Goal: Task Accomplishment & Management: Use online tool/utility

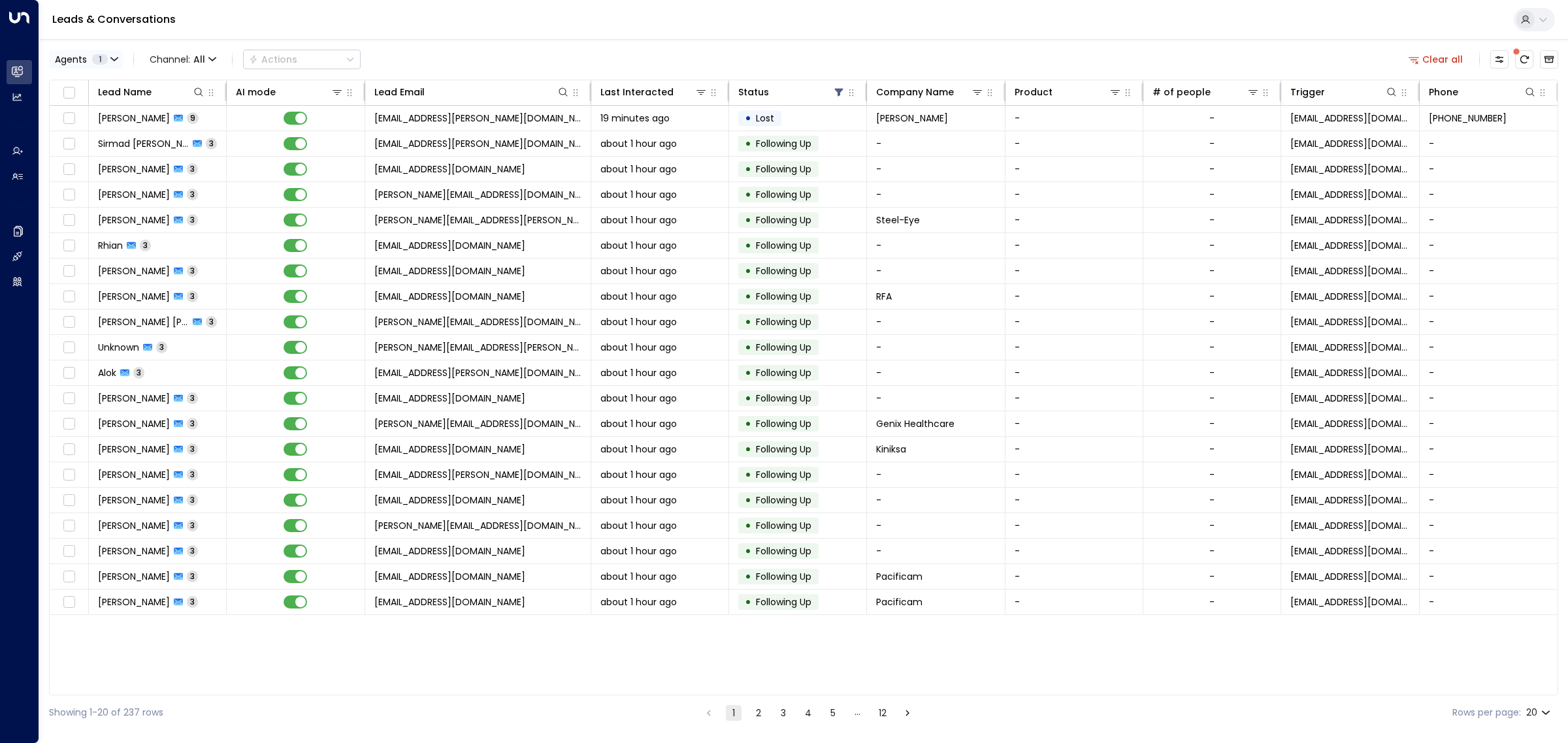
click at [92, 55] on span "1" at bounding box center [100, 59] width 16 height 11
click at [95, 129] on div "[PERSON_NAME]" at bounding box center [106, 125] width 72 height 14
click at [103, 151] on div "[PERSON_NAME]" at bounding box center [106, 146] width 72 height 14
click at [222, 187] on button "Apply" at bounding box center [222, 179] width 38 height 18
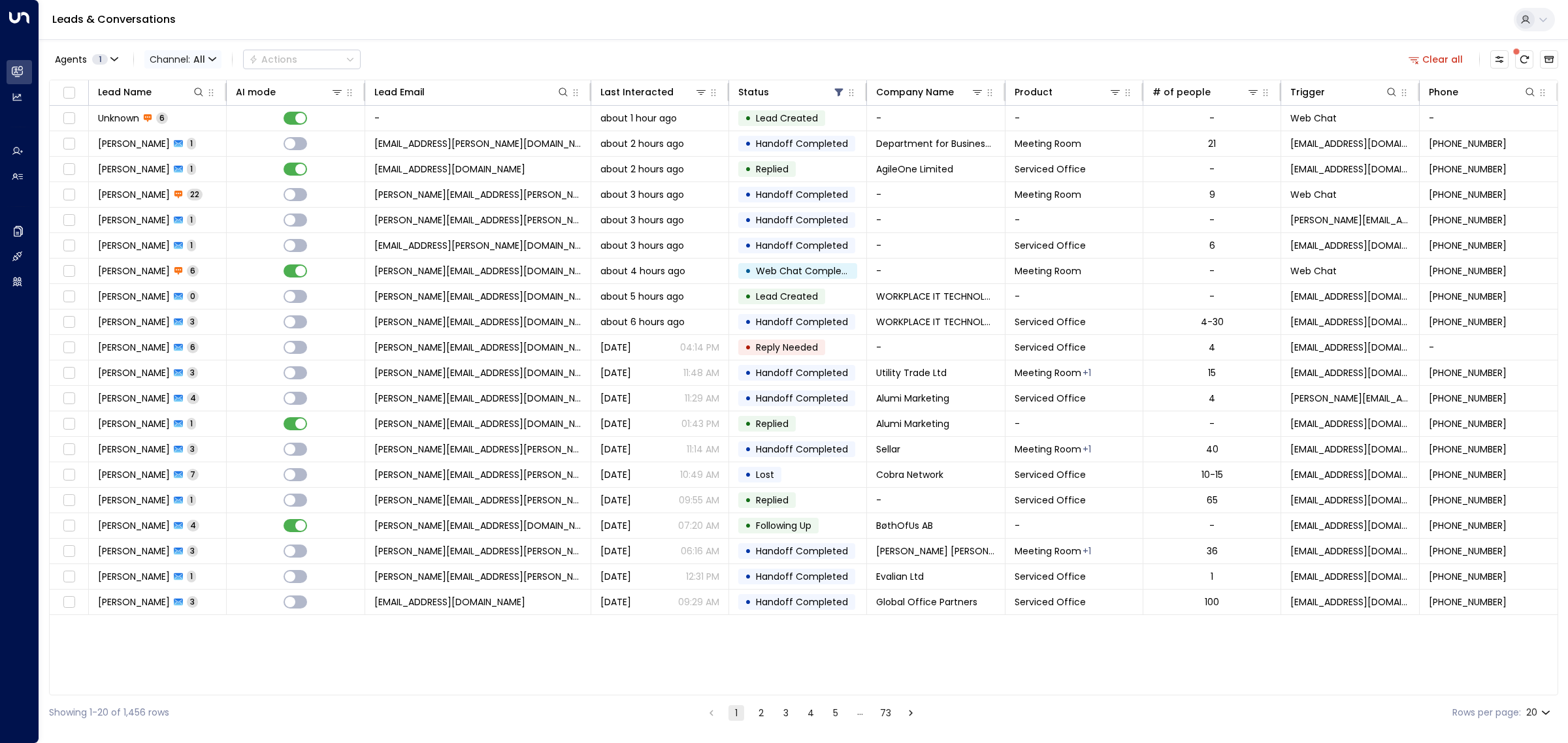
click at [211, 56] on icon "button" at bounding box center [213, 59] width 8 height 8
click at [205, 186] on span "Web Chat" at bounding box center [184, 186] width 48 height 14
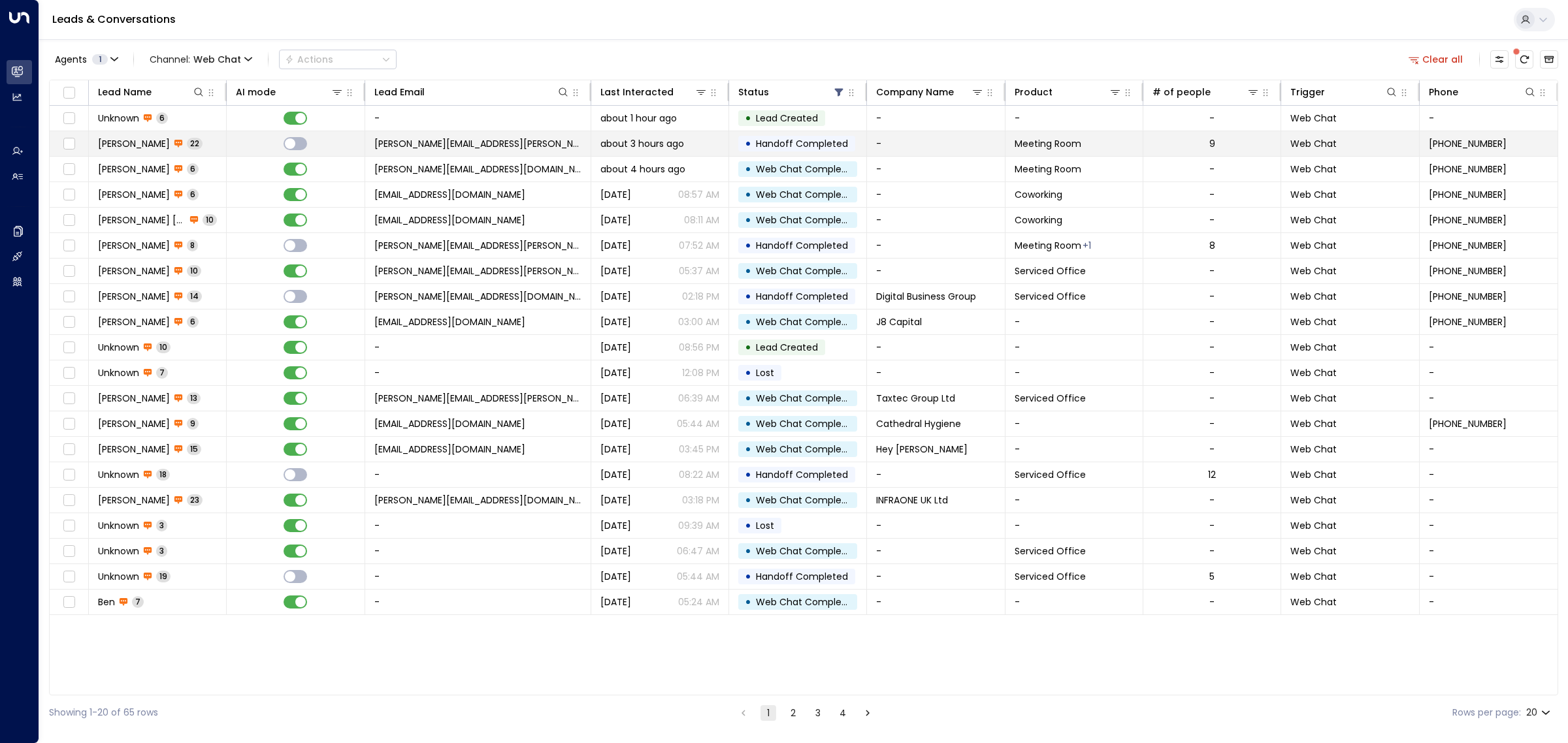
click at [391, 149] on span "[PERSON_NAME][EMAIL_ADDRESS][PERSON_NAME][PERSON_NAME][DOMAIN_NAME]" at bounding box center [478, 143] width 207 height 13
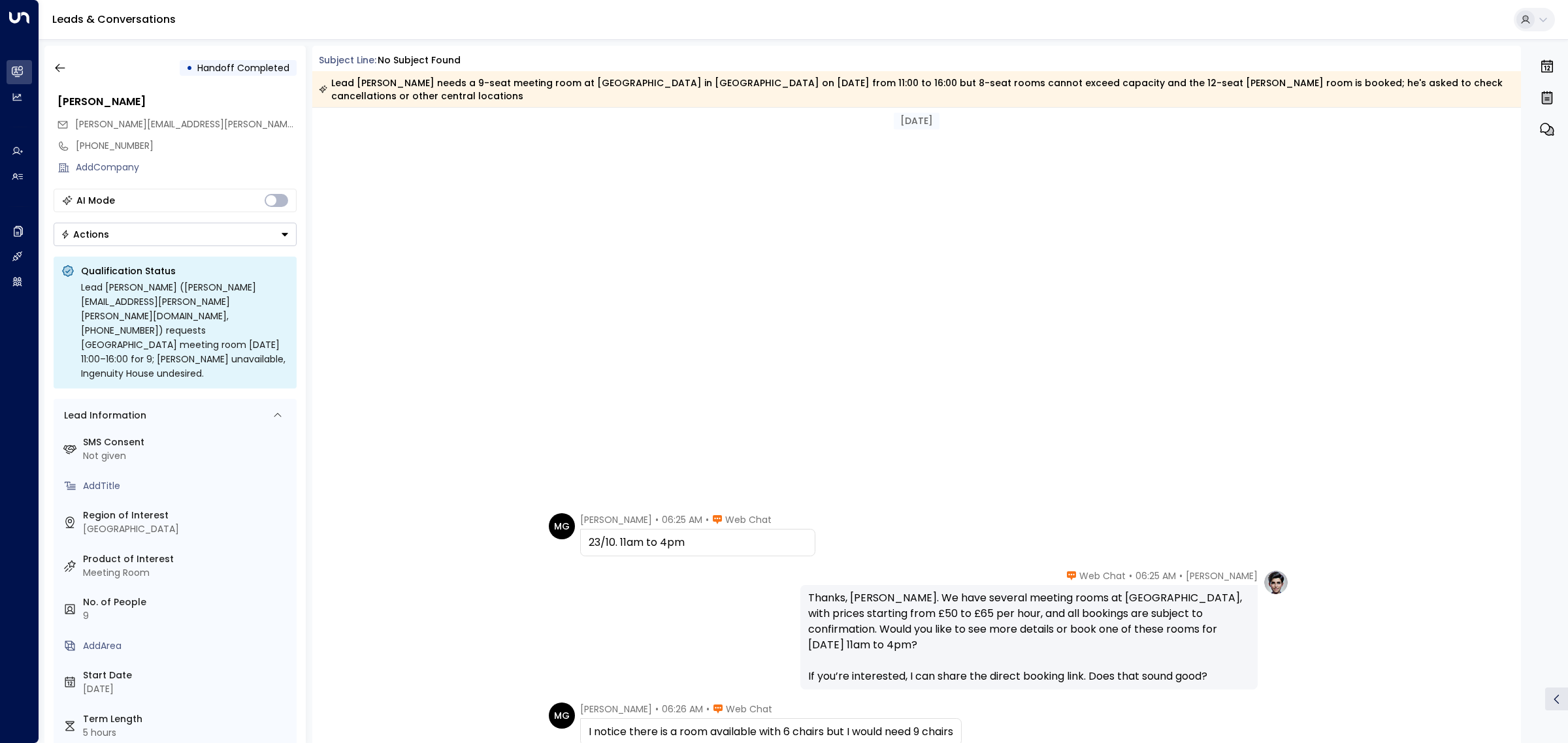
scroll to position [59, 0]
